Goal: Information Seeking & Learning: Find specific fact

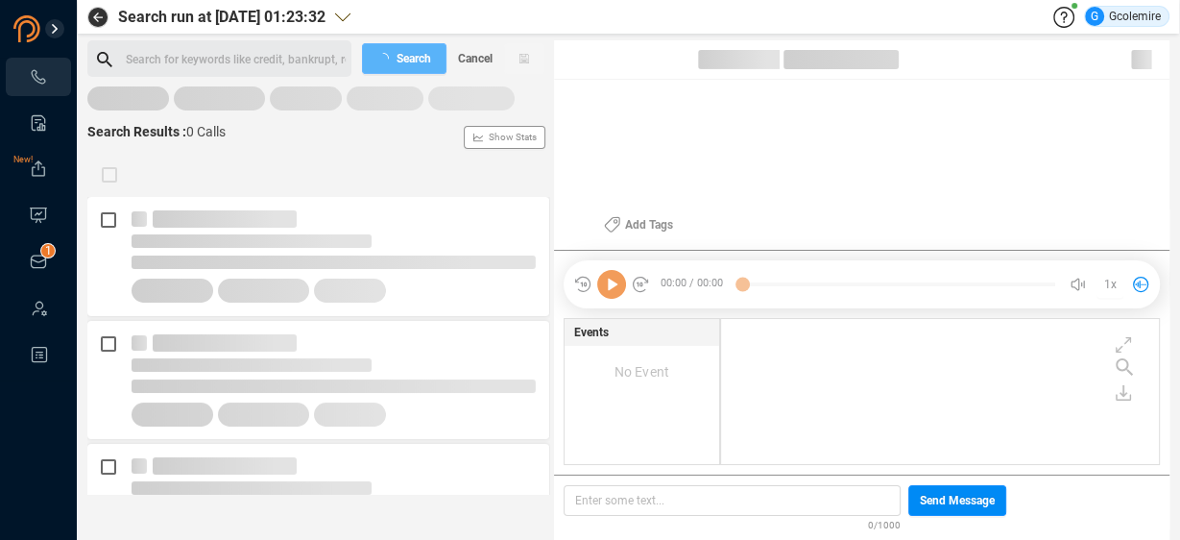
scroll to position [143, 428]
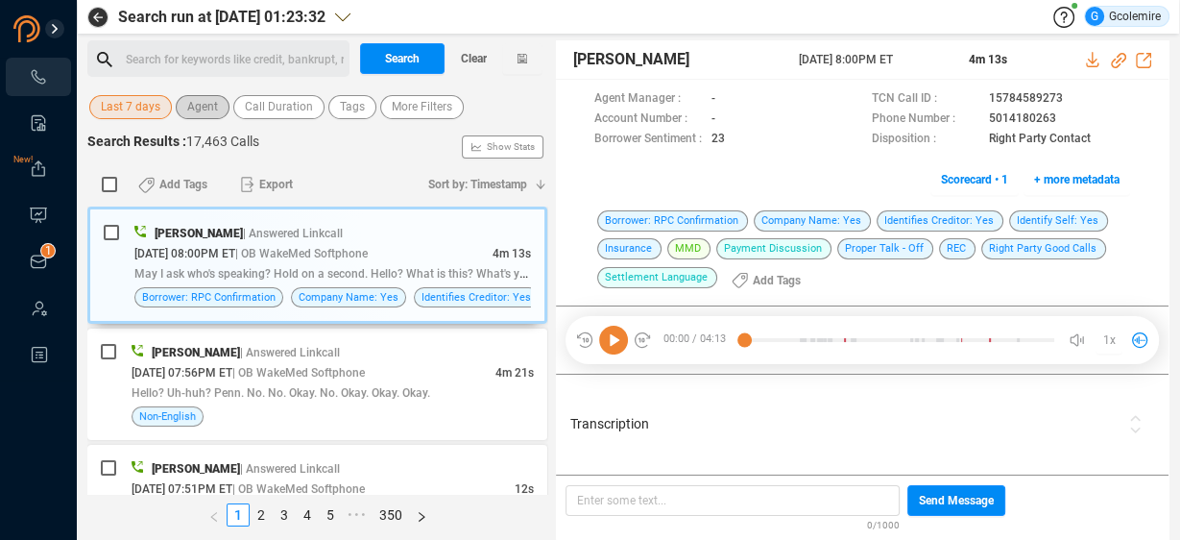
click at [202, 108] on span "Agent" at bounding box center [202, 107] width 31 height 24
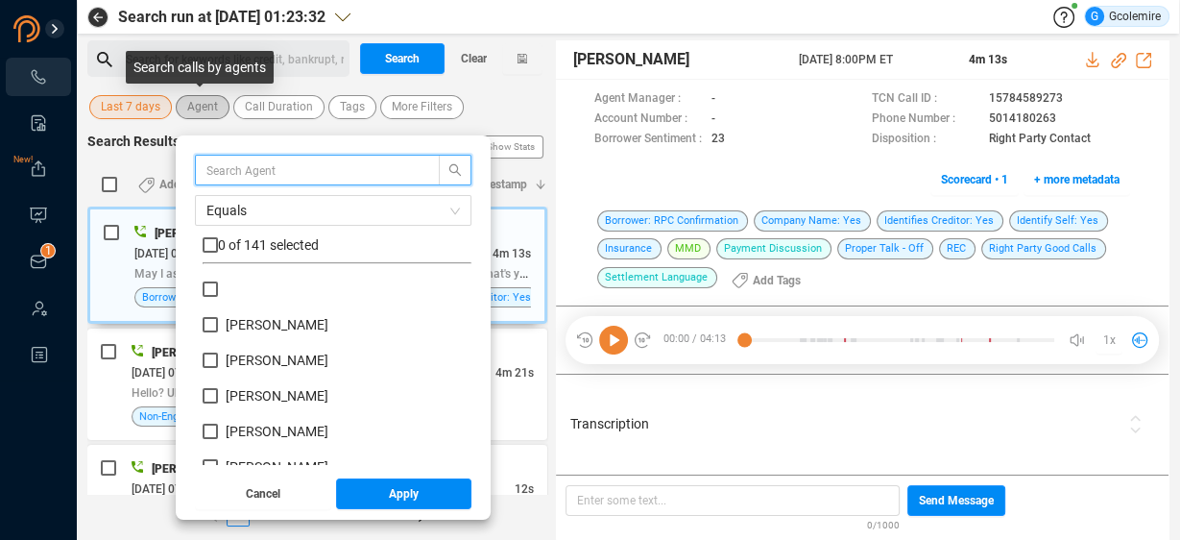
scroll to position [180, 259]
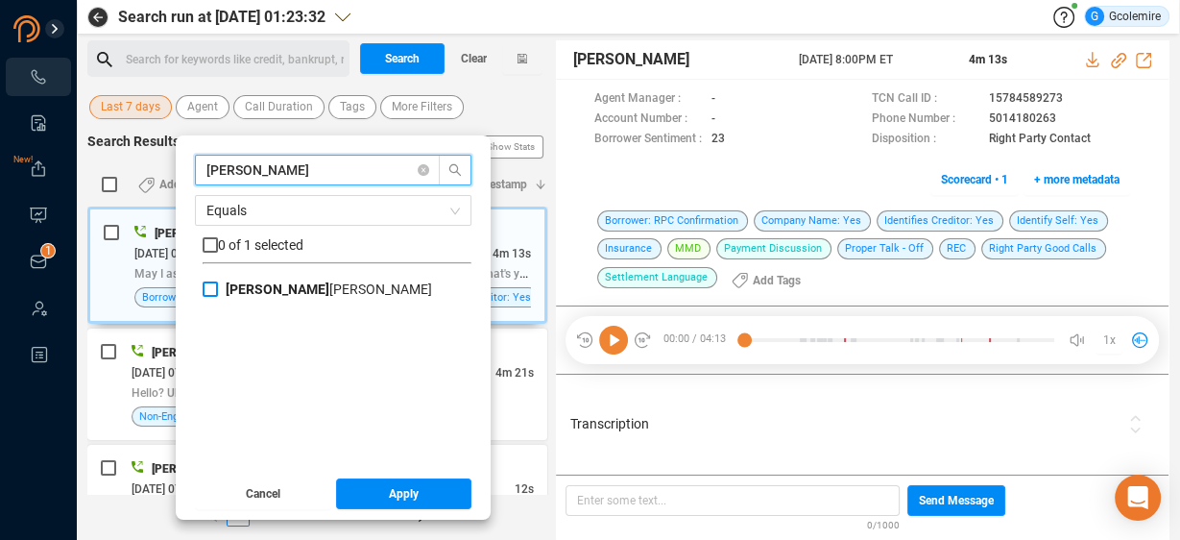
type input "[PERSON_NAME]"
click at [205, 289] on input "[PERSON_NAME]" at bounding box center [210, 288] width 15 height 15
checkbox input "true"
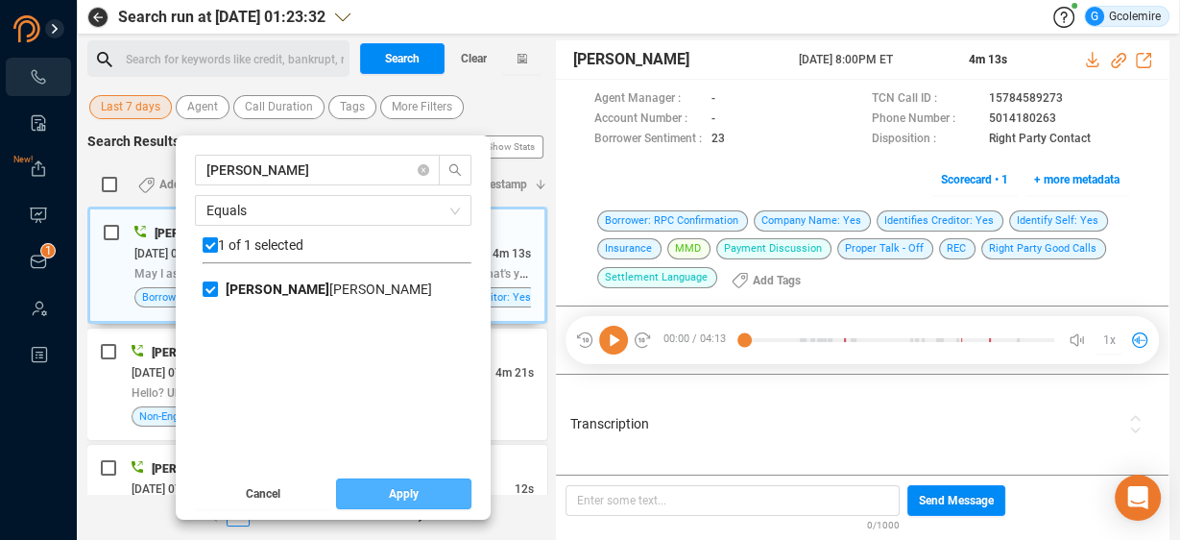
click at [393, 490] on span "Apply" at bounding box center [404, 493] width 30 height 31
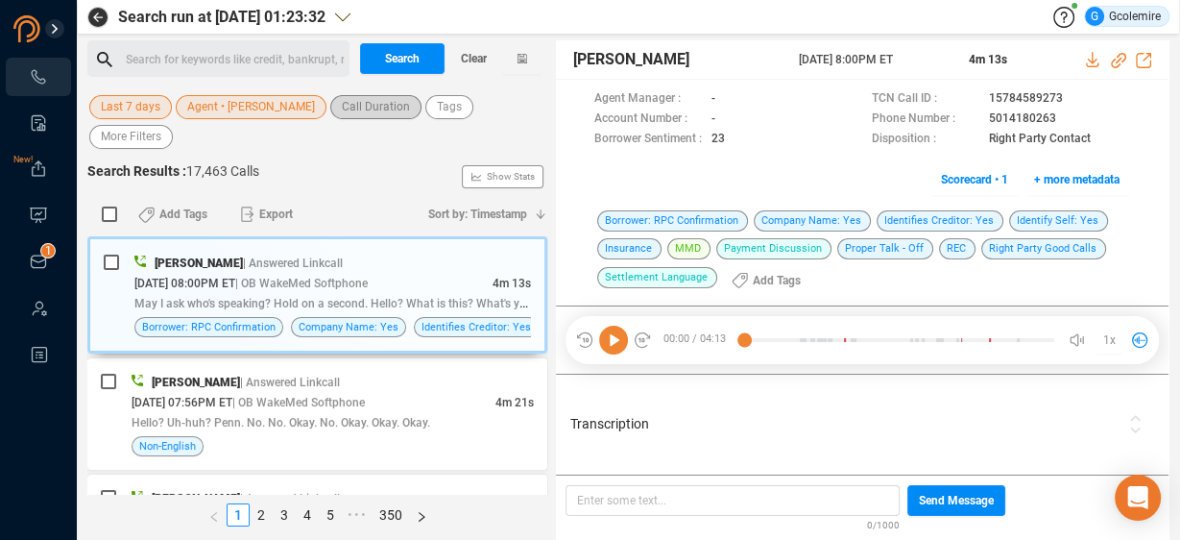
click at [342, 102] on span "Call Duration" at bounding box center [376, 107] width 68 height 24
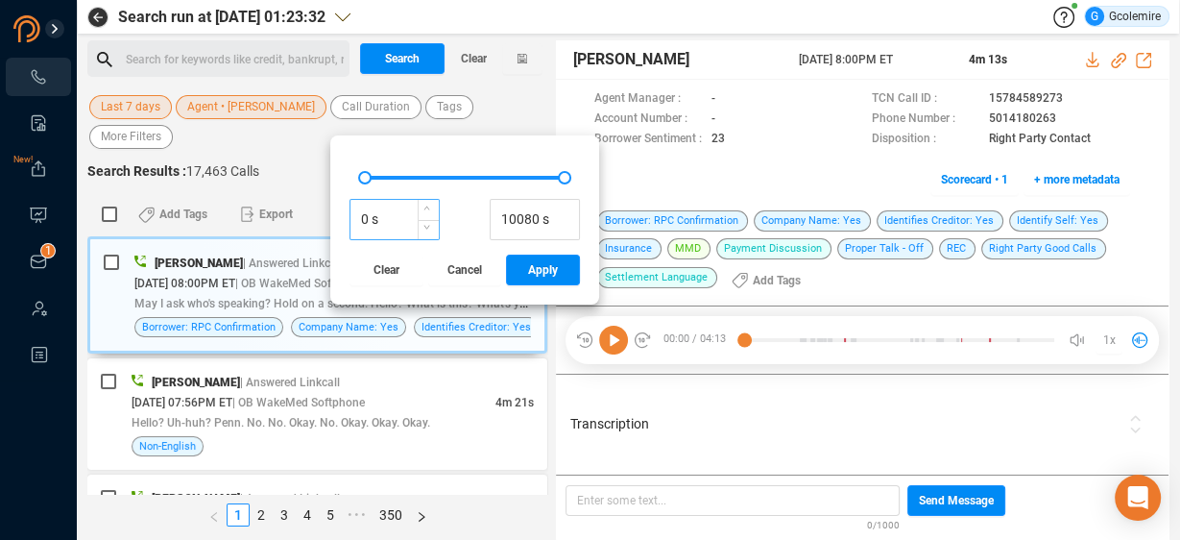
click at [350, 216] on input "0 s" at bounding box center [394, 219] width 88 height 29
type input "60 s"
click at [528, 268] on span "Apply" at bounding box center [543, 269] width 30 height 31
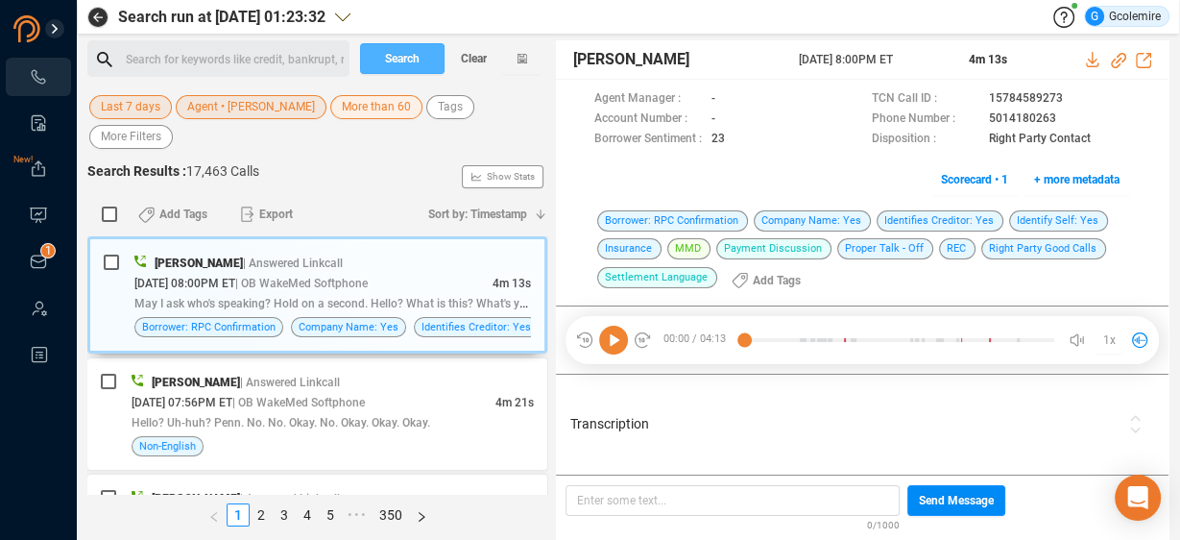
click at [407, 55] on span "Search" at bounding box center [402, 58] width 35 height 31
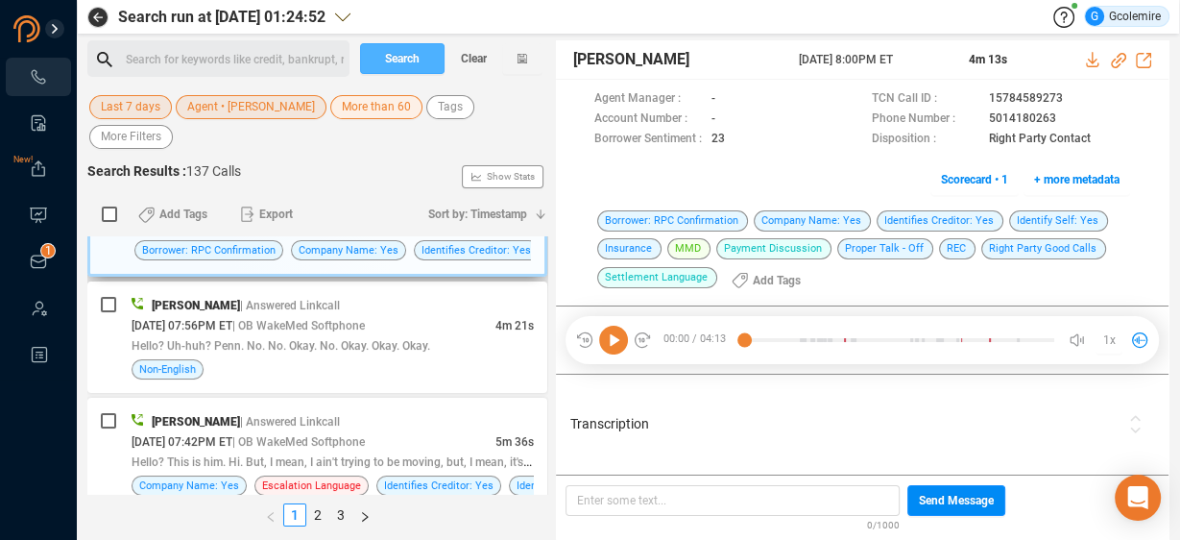
scroll to position [154, 0]
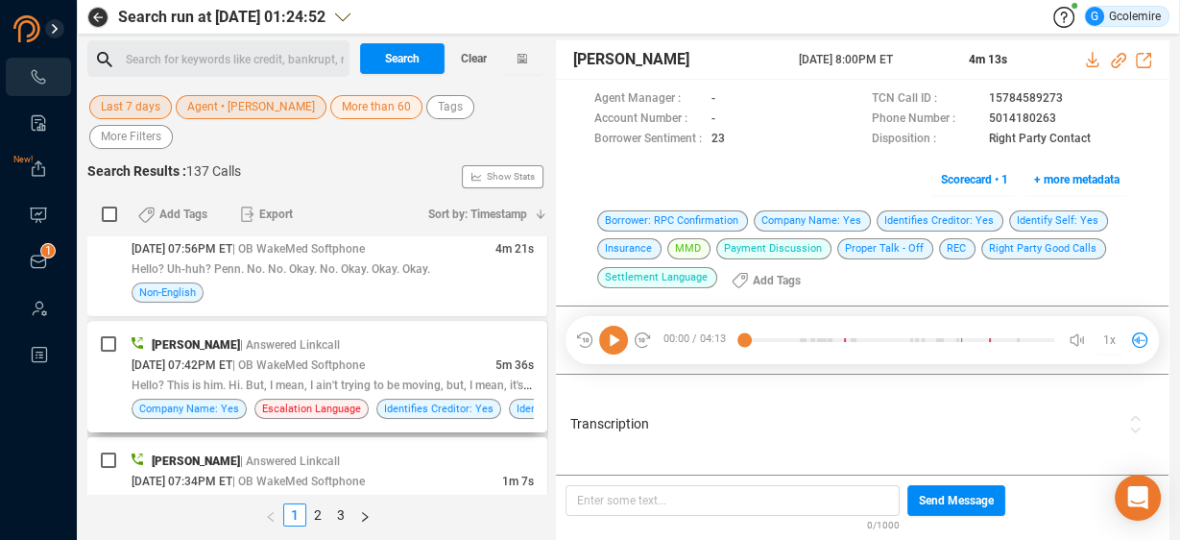
click at [278, 376] on span "Hello? This is him. Hi. But, I mean, I ain't trying to be moving, but, I mean, …" at bounding box center [365, 383] width 467 height 15
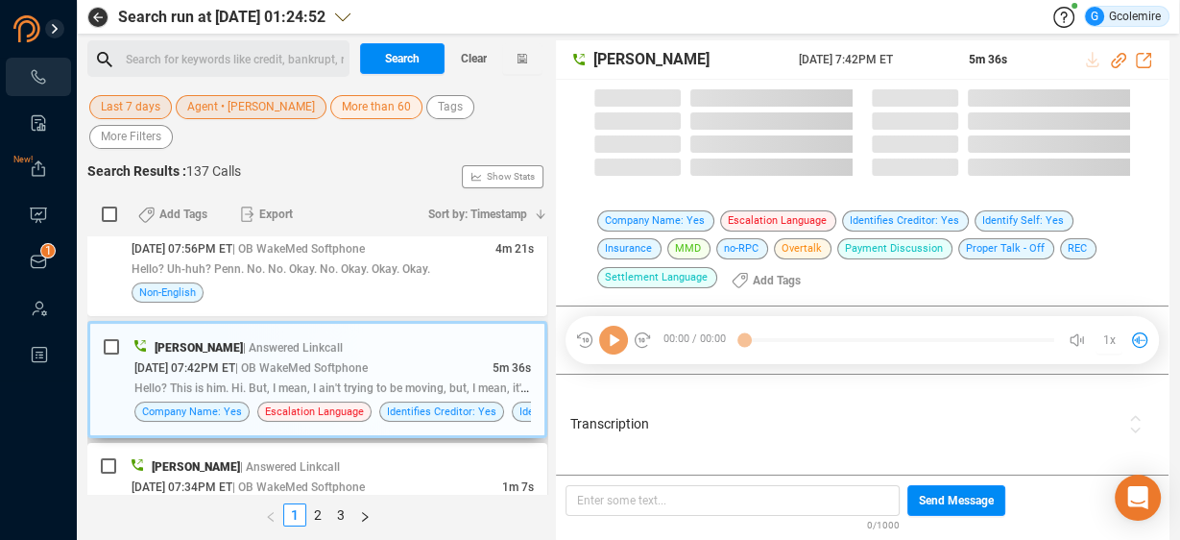
scroll to position [0, 0]
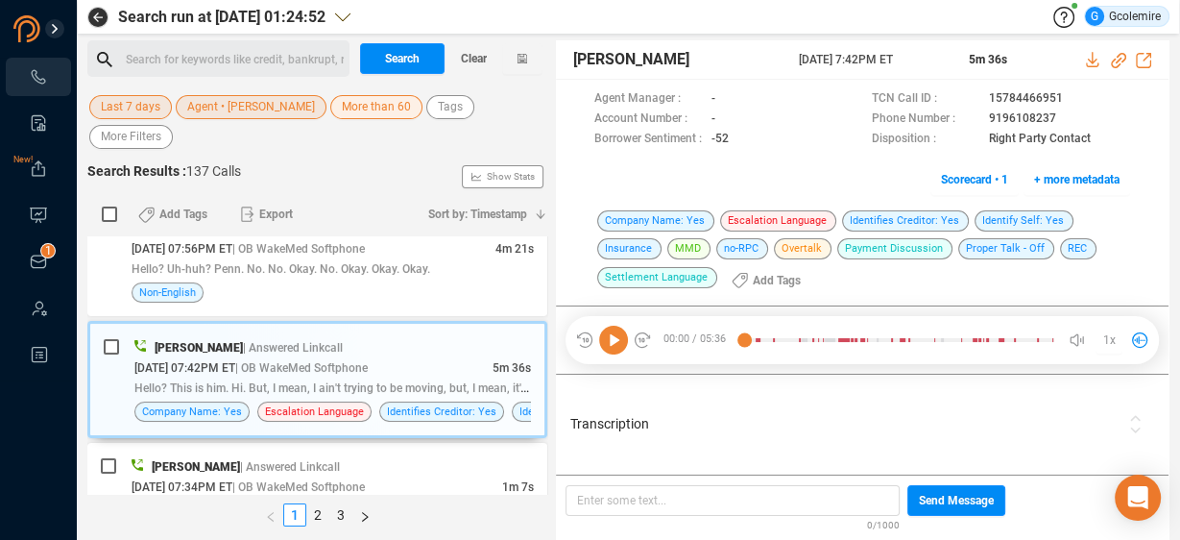
click at [1112, 411] on div "Transcription" at bounding box center [845, 424] width 558 height 91
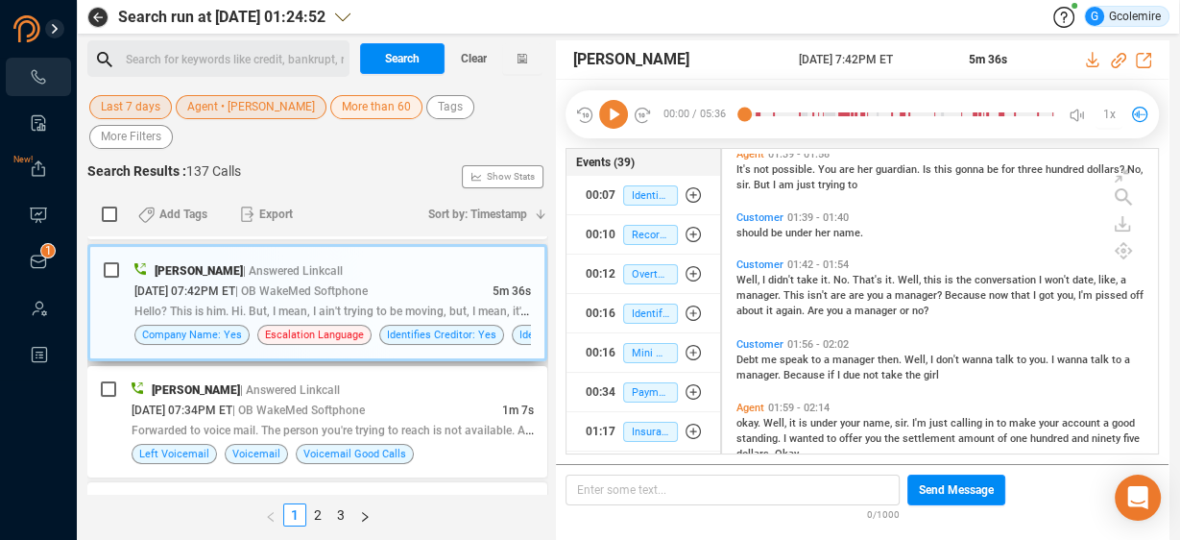
scroll to position [301, 0]
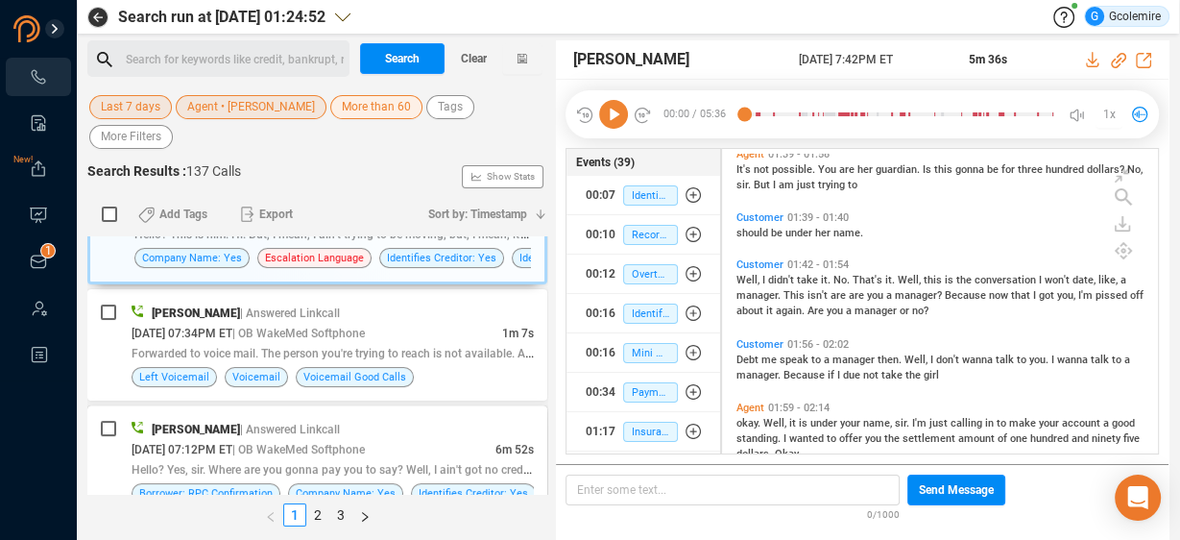
click at [410, 439] on div "[DATE] 07:12PM ET | OB WakeMed Softphone" at bounding box center [314, 449] width 364 height 20
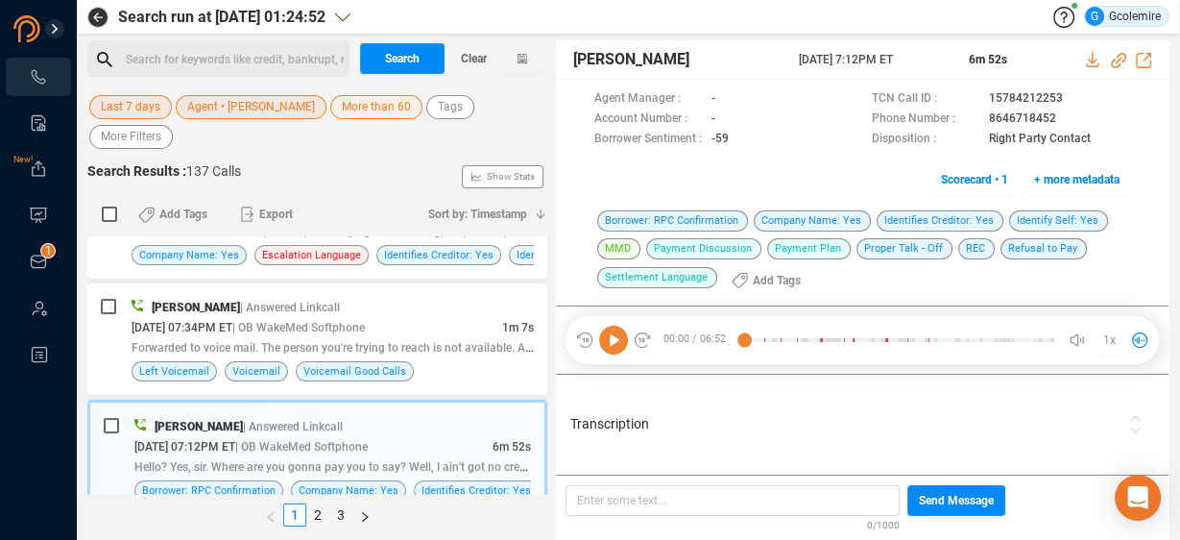
click at [751, 416] on span "Transcription" at bounding box center [844, 424] width 548 height 20
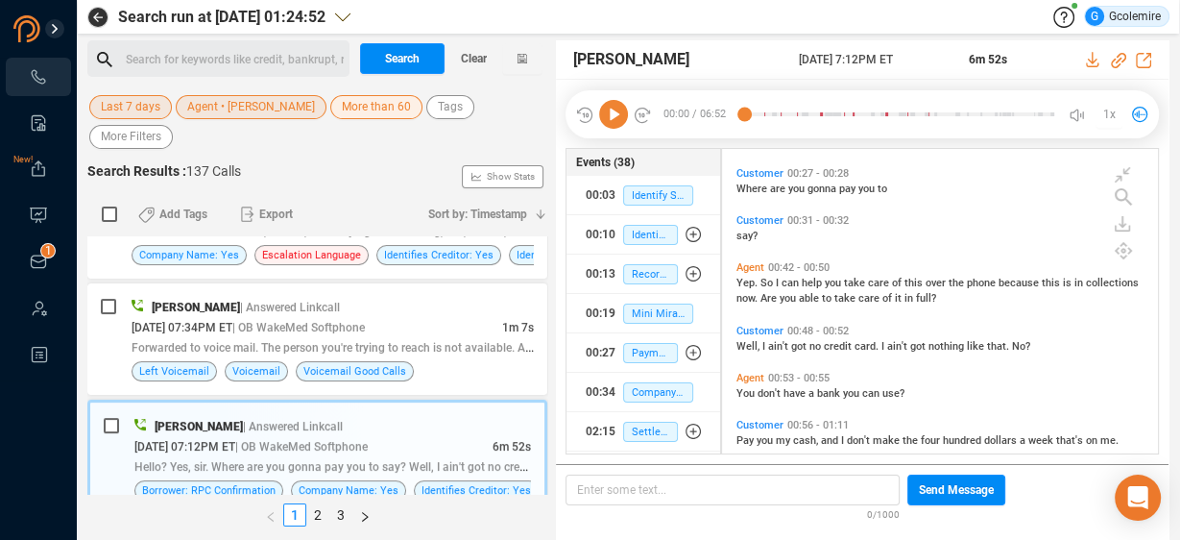
scroll to position [0, 0]
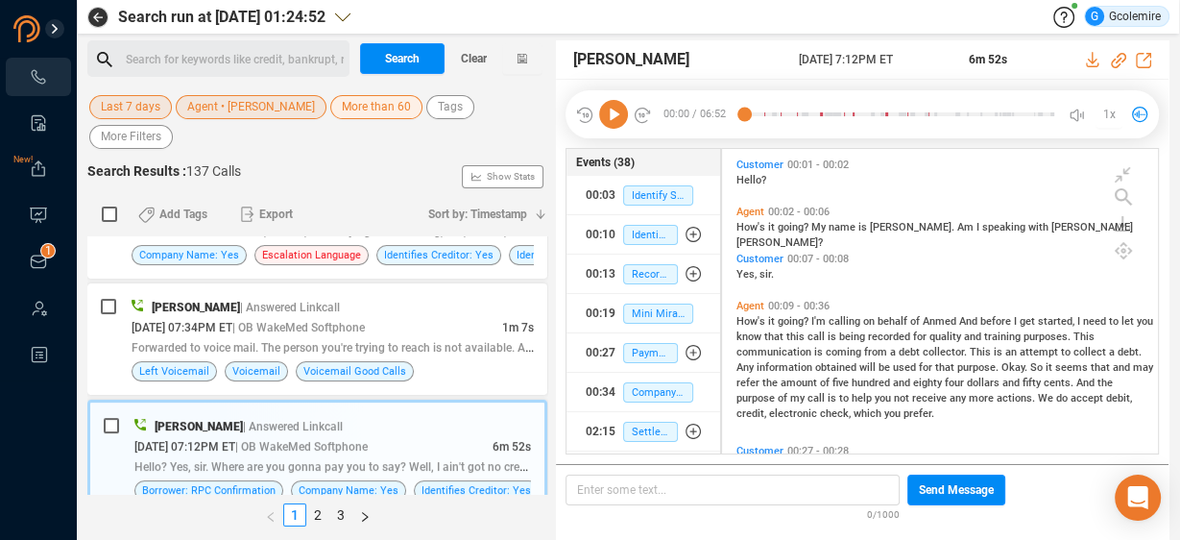
click at [612, 111] on icon at bounding box center [613, 114] width 29 height 29
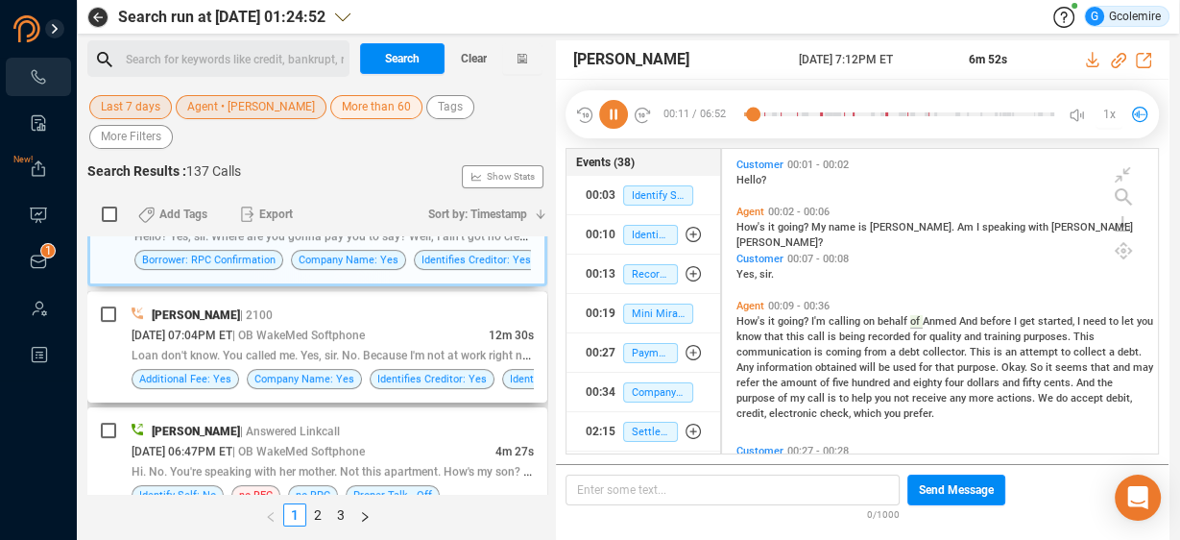
scroll to position [609, 0]
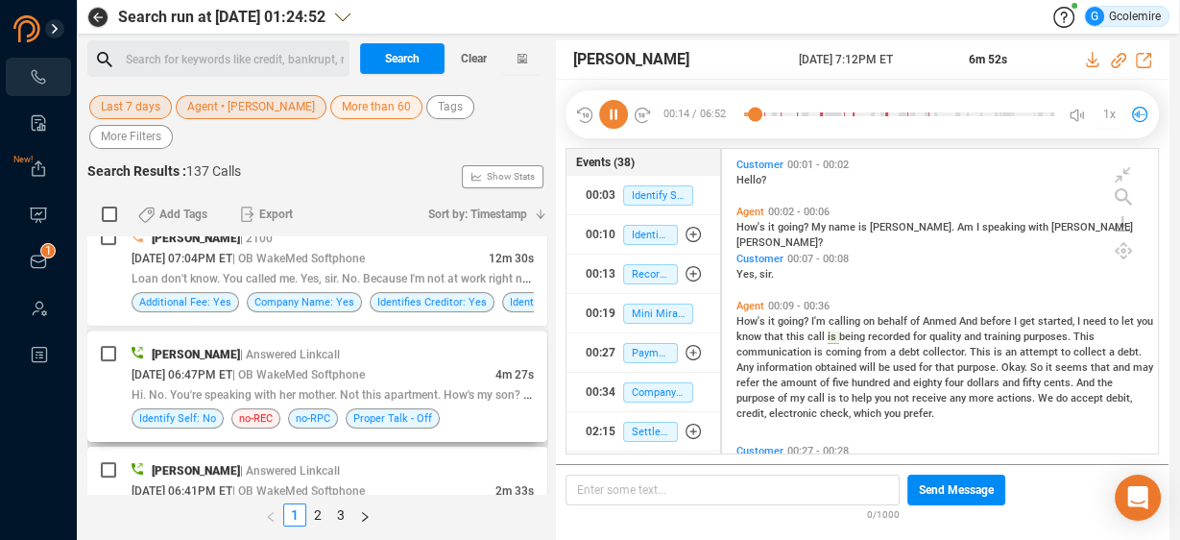
click at [367, 386] on span "Hi. No. You're speaking with her mother. Not this apartment. How's my son? Wait…" at bounding box center [394, 393] width 525 height 15
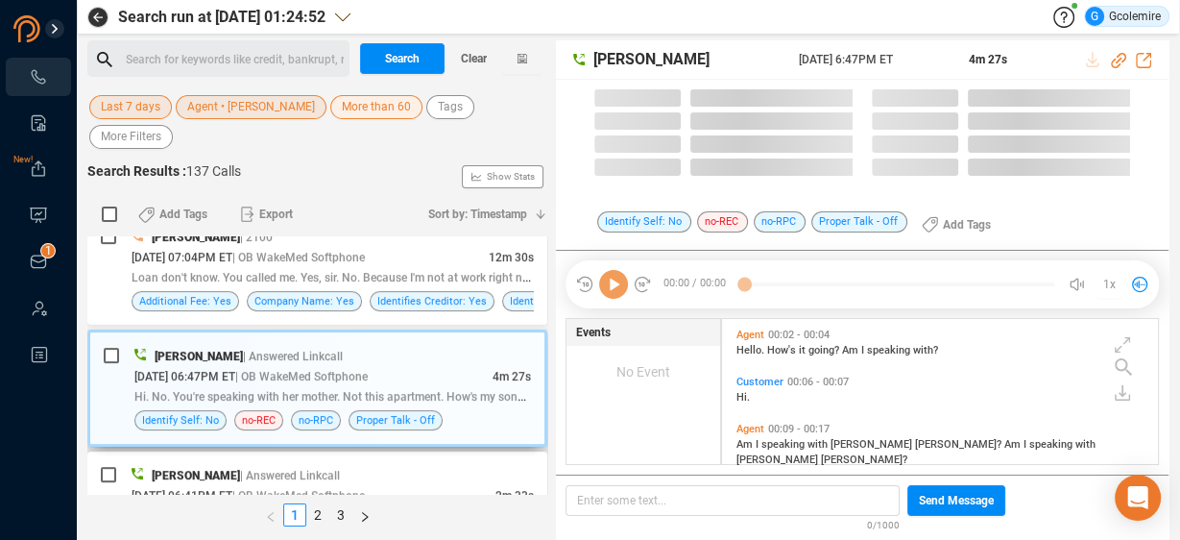
scroll to position [143, 426]
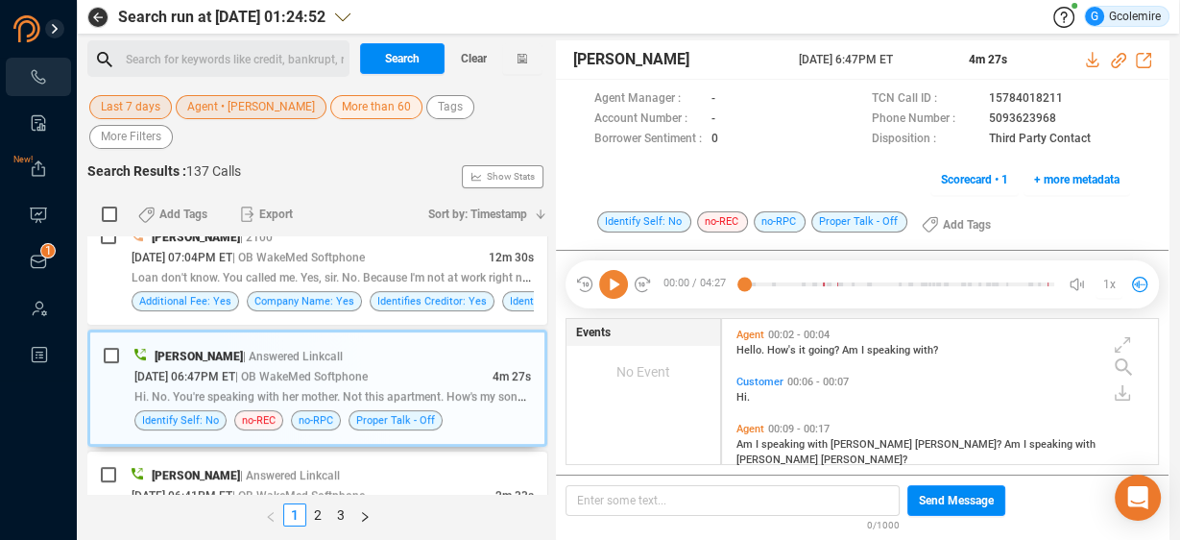
click at [611, 274] on icon at bounding box center [613, 284] width 29 height 29
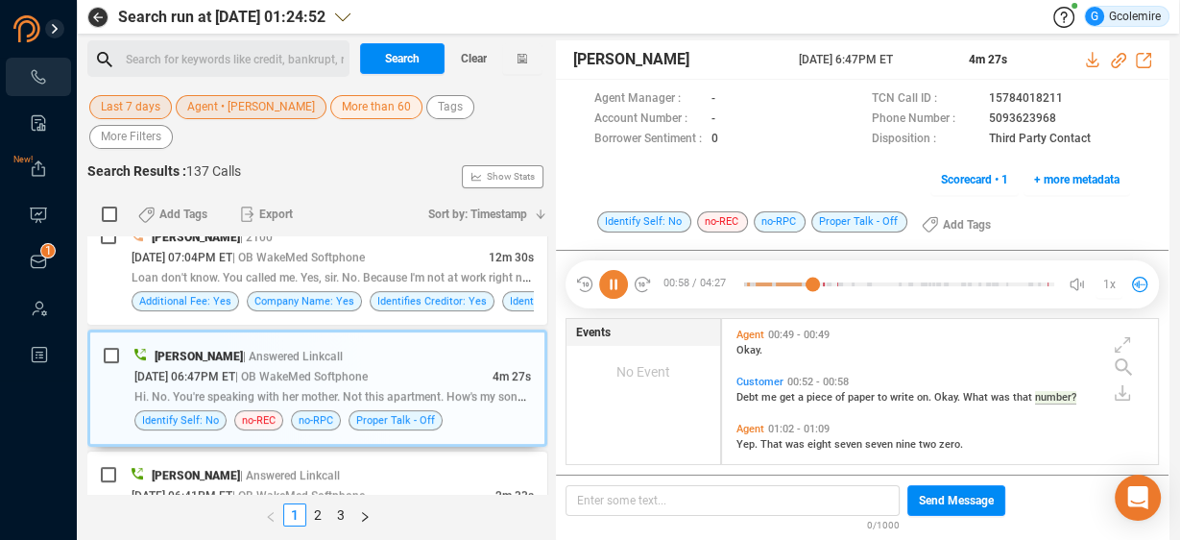
scroll to position [440, 0]
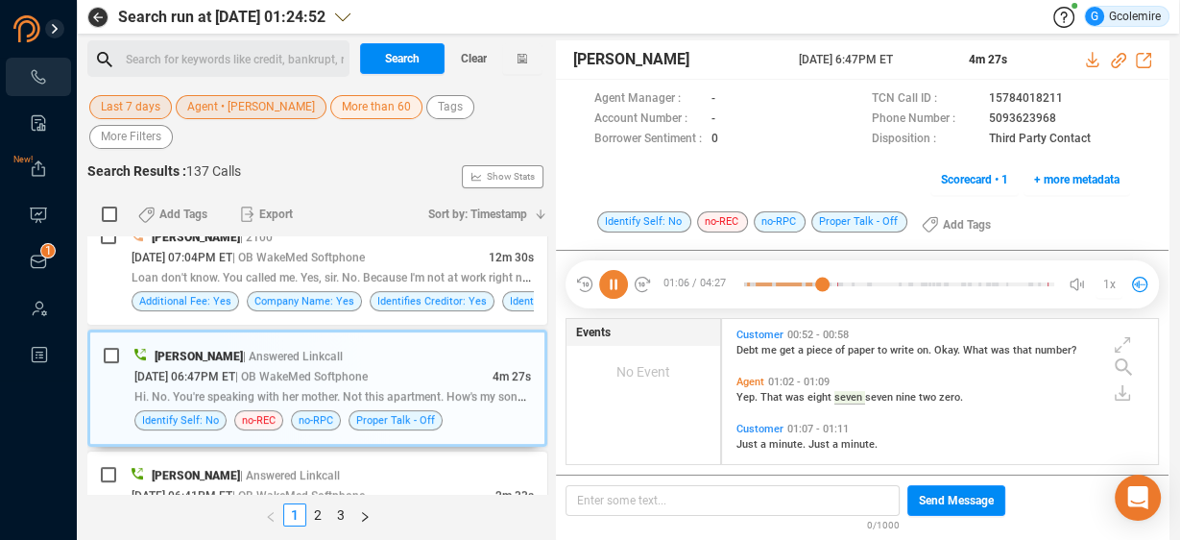
click at [620, 282] on icon at bounding box center [613, 284] width 29 height 29
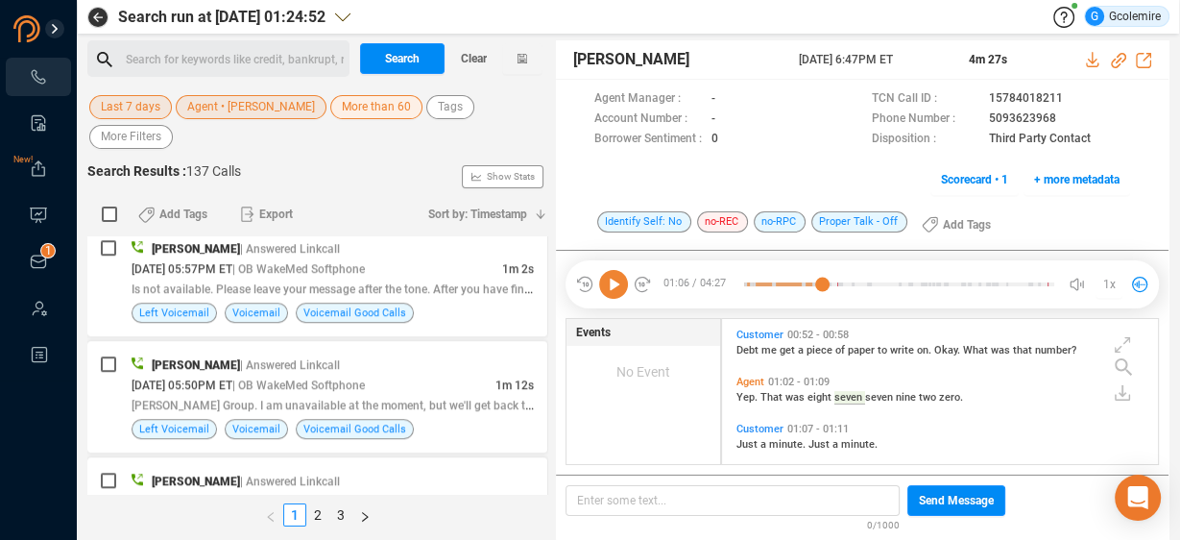
scroll to position [1449, 0]
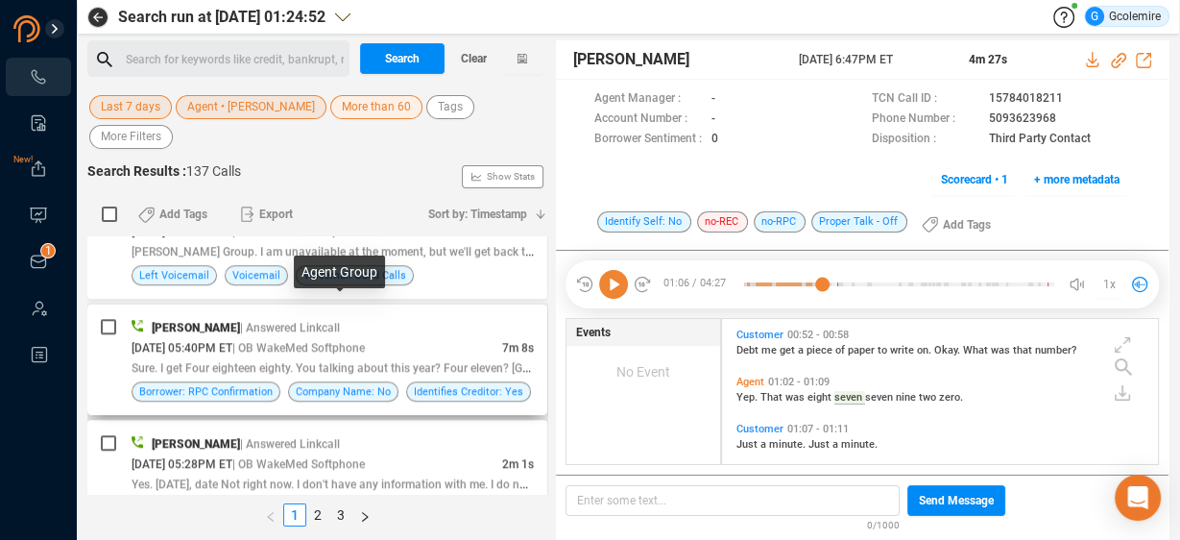
click at [349, 341] on span "| OB WakeMed Softphone" at bounding box center [298, 347] width 132 height 13
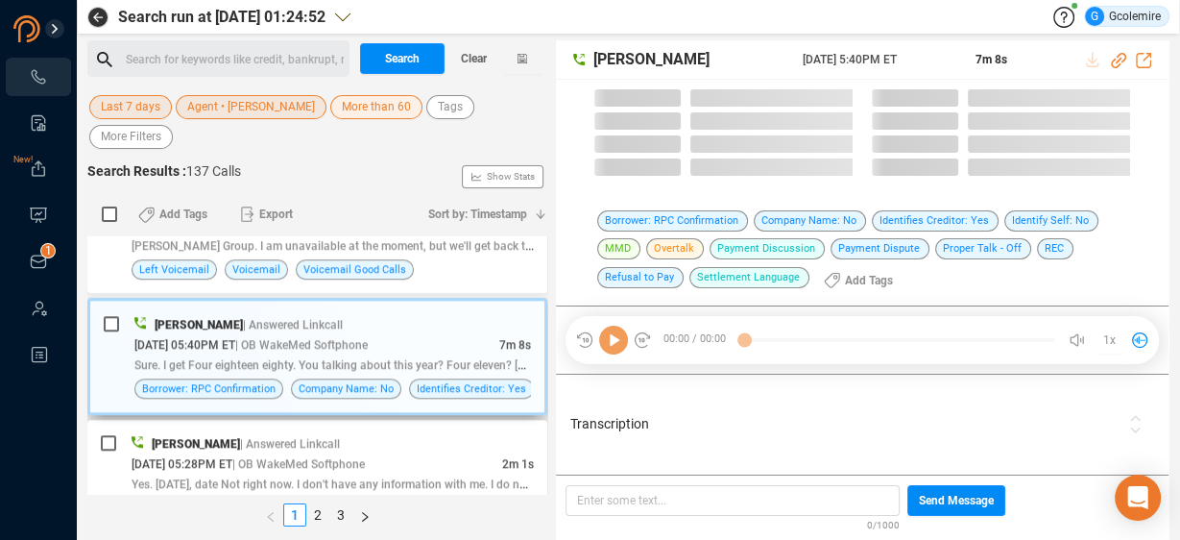
scroll to position [1444, 0]
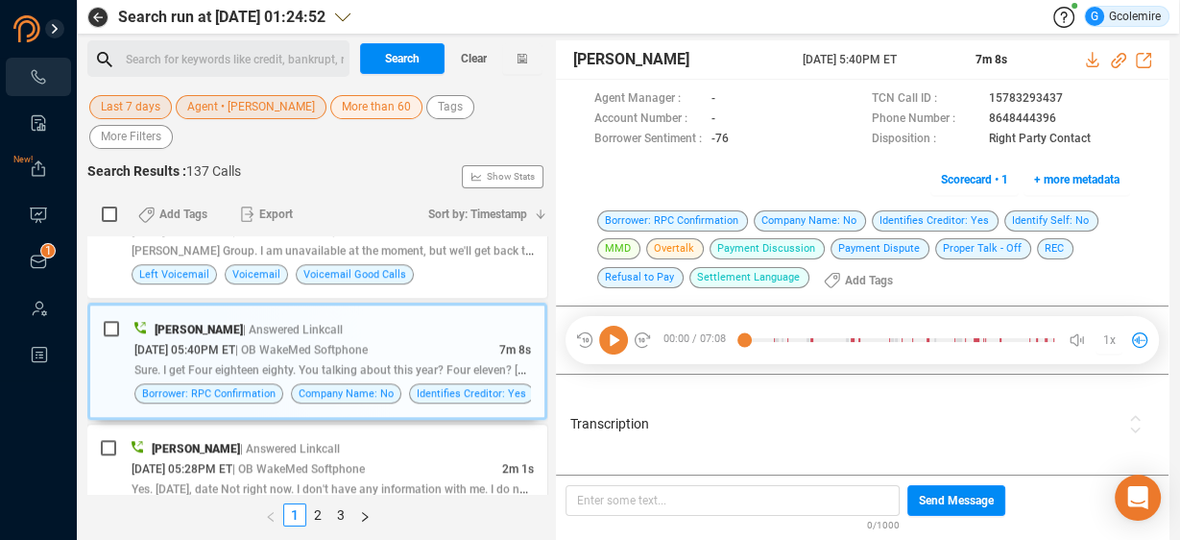
click at [613, 336] on icon at bounding box center [613, 339] width 29 height 29
click at [887, 436] on div "Transcription" at bounding box center [845, 424] width 558 height 91
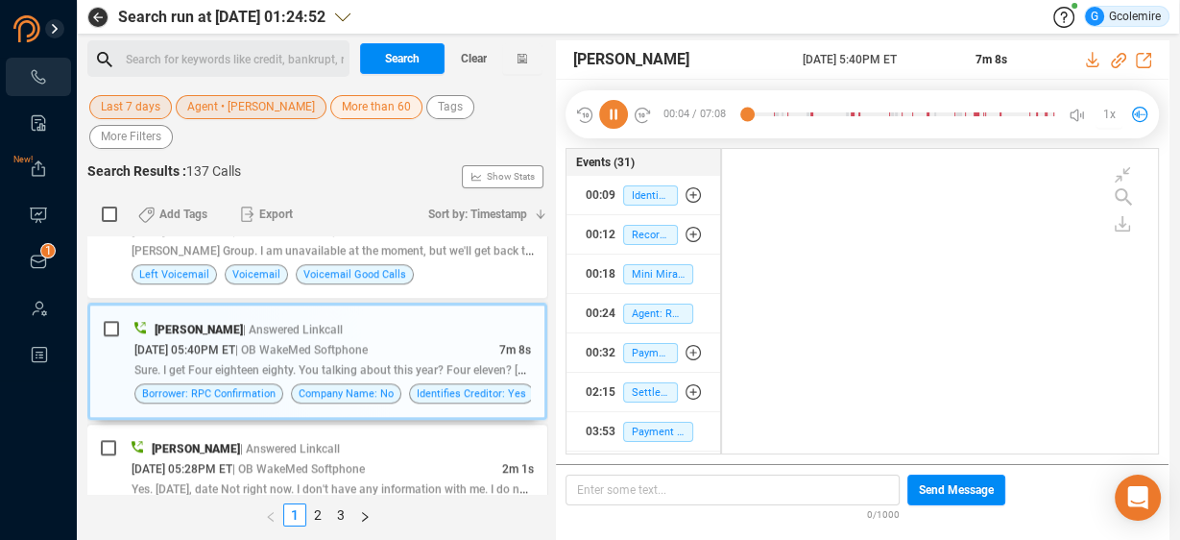
scroll to position [5, 10]
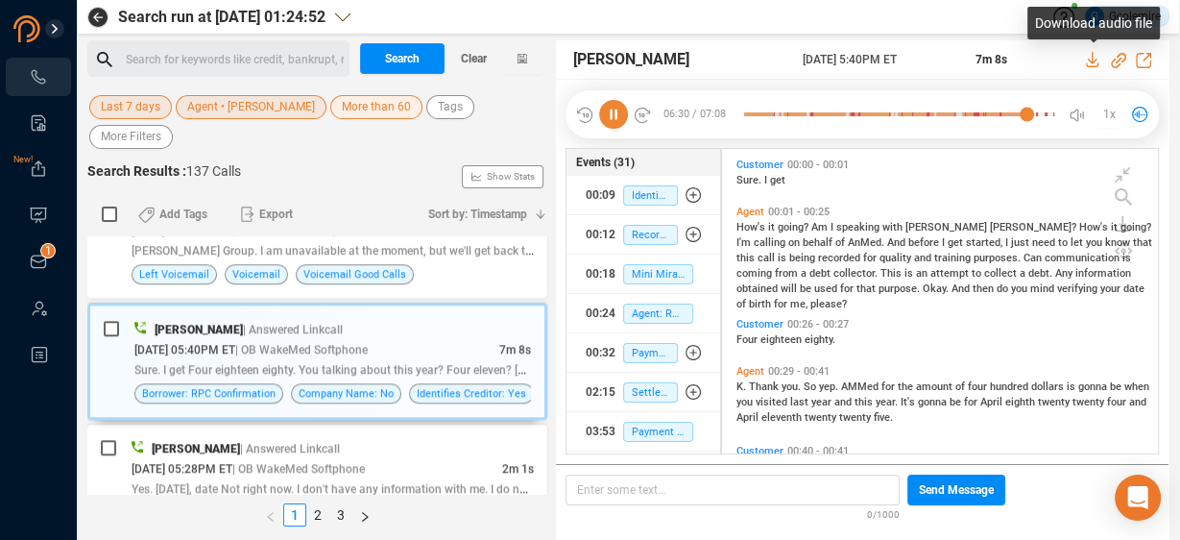
click at [1094, 60] on icon at bounding box center [1093, 59] width 15 height 15
